Goal: Task Accomplishment & Management: Manage account settings

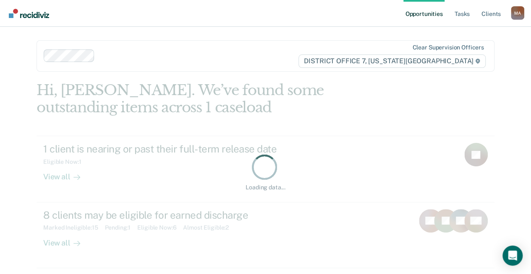
click at [476, 14] on ul "Opportunities Tasks Client s" at bounding box center [456, 13] width 107 height 27
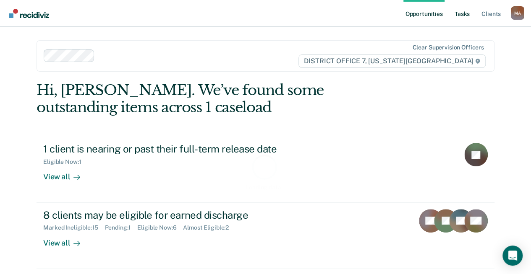
click at [462, 15] on link "Tasks" at bounding box center [462, 13] width 18 height 27
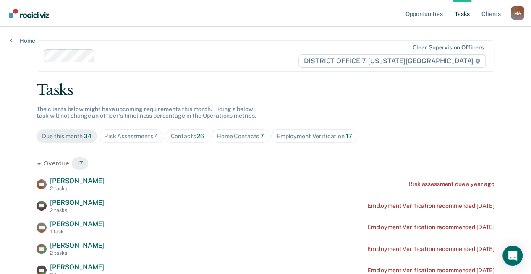
click at [219, 133] on div "Home Contacts 7" at bounding box center [239, 136] width 47 height 7
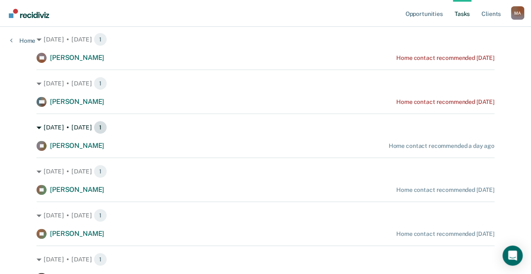
scroll to position [126, 0]
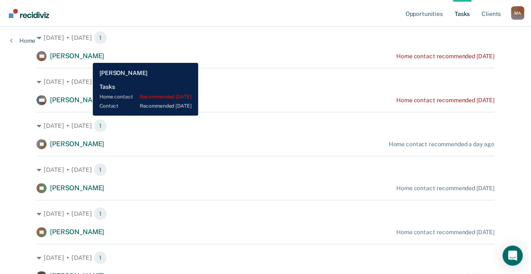
click at [86, 57] on span "[PERSON_NAME]" at bounding box center [77, 56] width 54 height 8
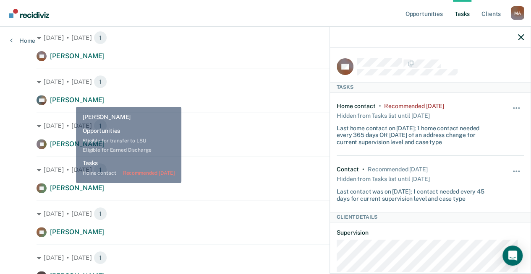
click at [70, 97] on span "[PERSON_NAME]" at bounding box center [77, 100] width 54 height 8
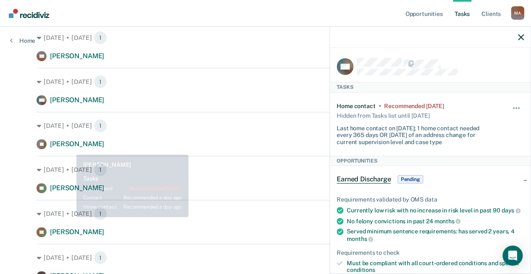
click at [71, 145] on span "[PERSON_NAME]" at bounding box center [77, 144] width 54 height 8
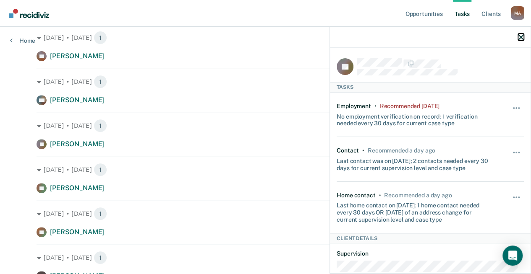
click at [521, 36] on icon "button" at bounding box center [521, 37] width 6 height 6
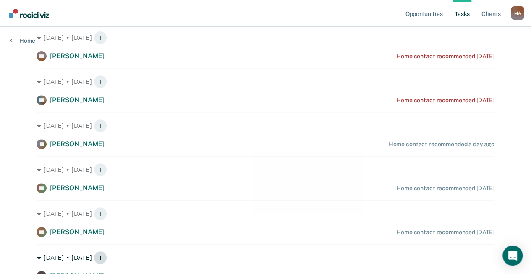
scroll to position [210, 0]
